Goal: Go to known website: Access a specific website the user already knows

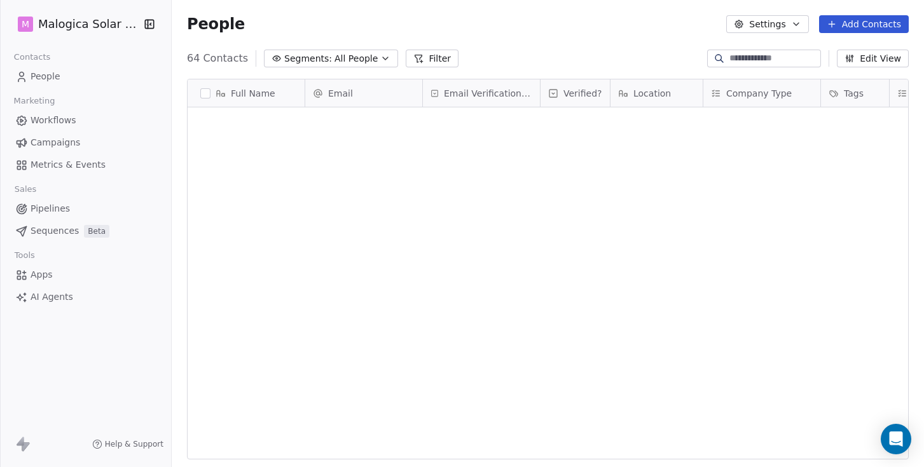
scroll to position [411, 752]
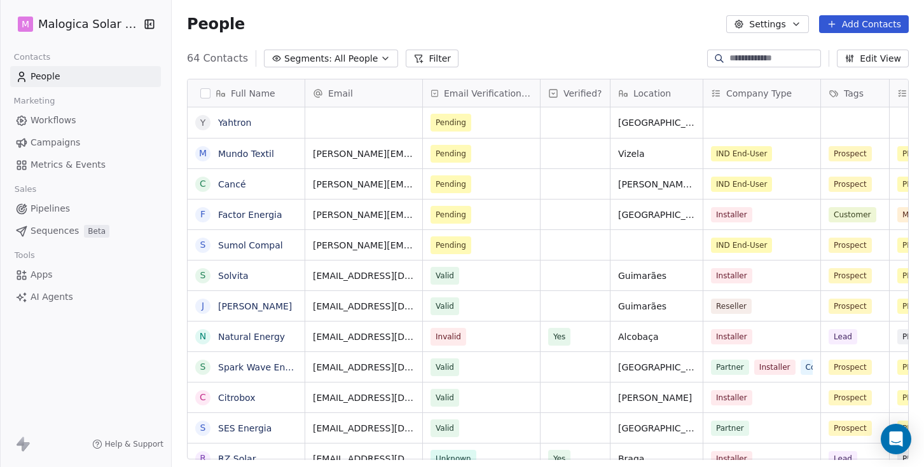
scroll to position [411, 752]
